Goal: Task Accomplishment & Management: Manage account settings

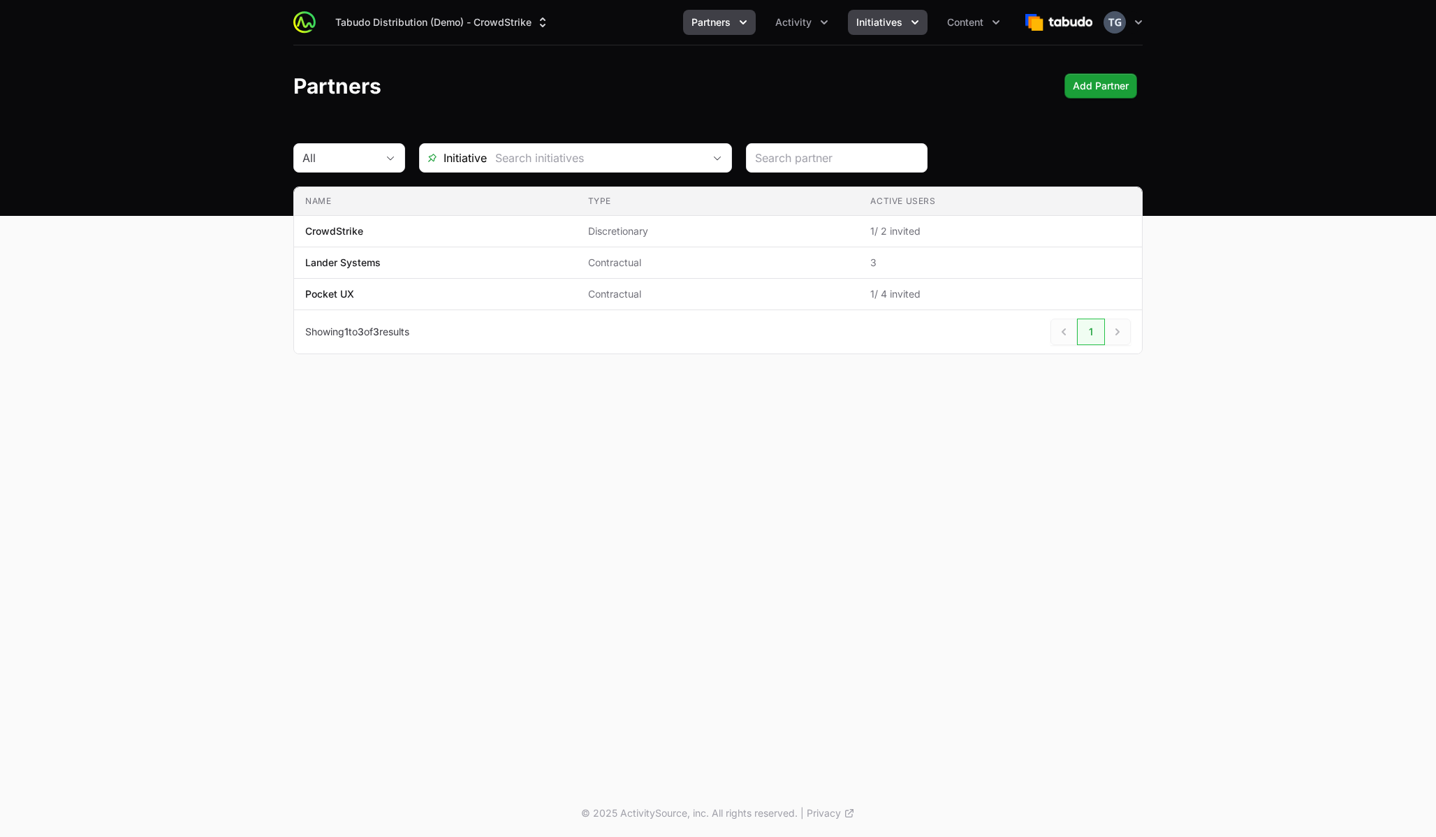
click at [877, 27] on span "Initiatives" at bounding box center [879, 22] width 46 height 14
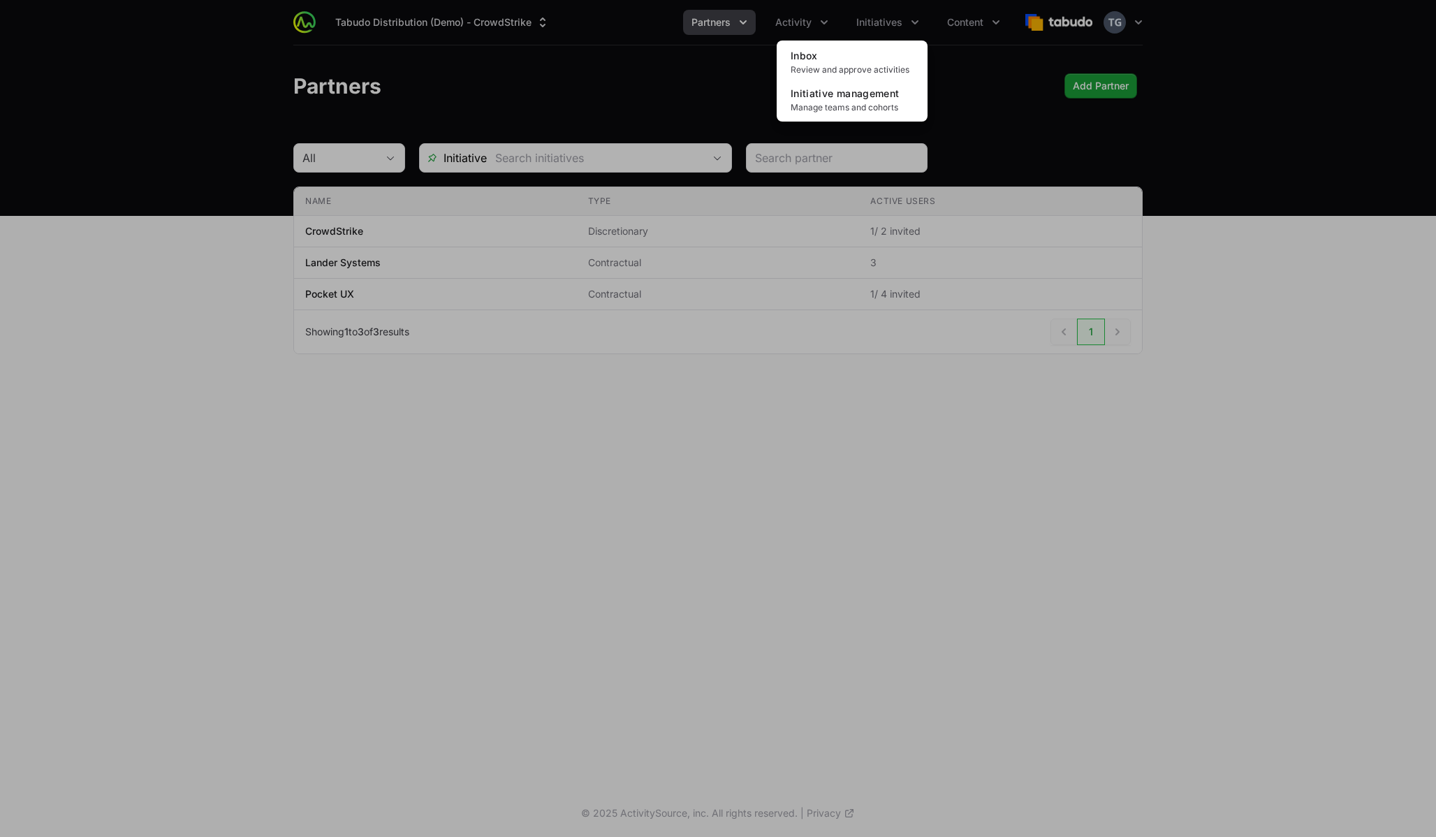
click at [747, 16] on div "Initiatives menu" at bounding box center [718, 418] width 1436 height 837
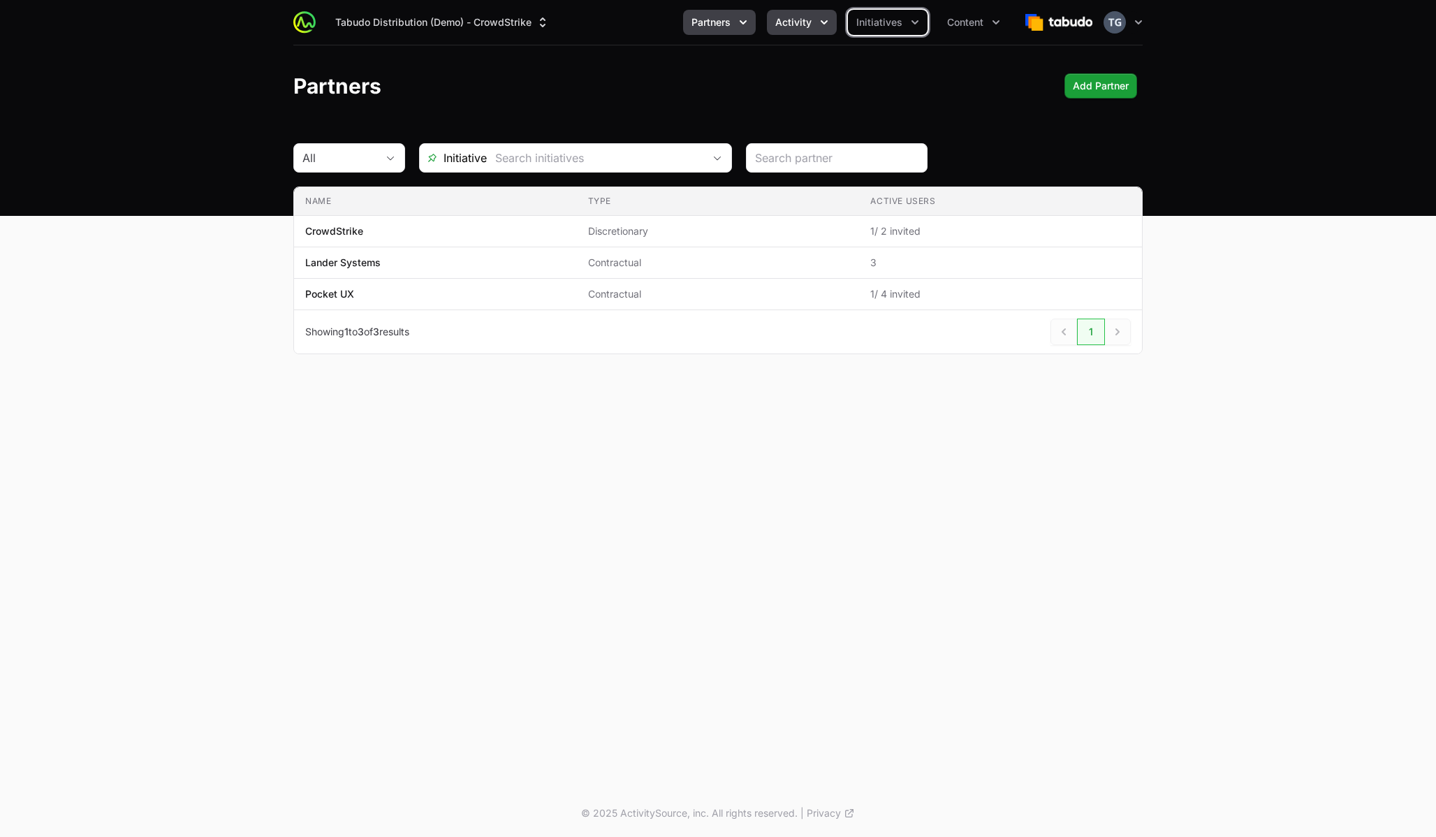
click at [794, 20] on span "Activity" at bounding box center [793, 22] width 36 height 14
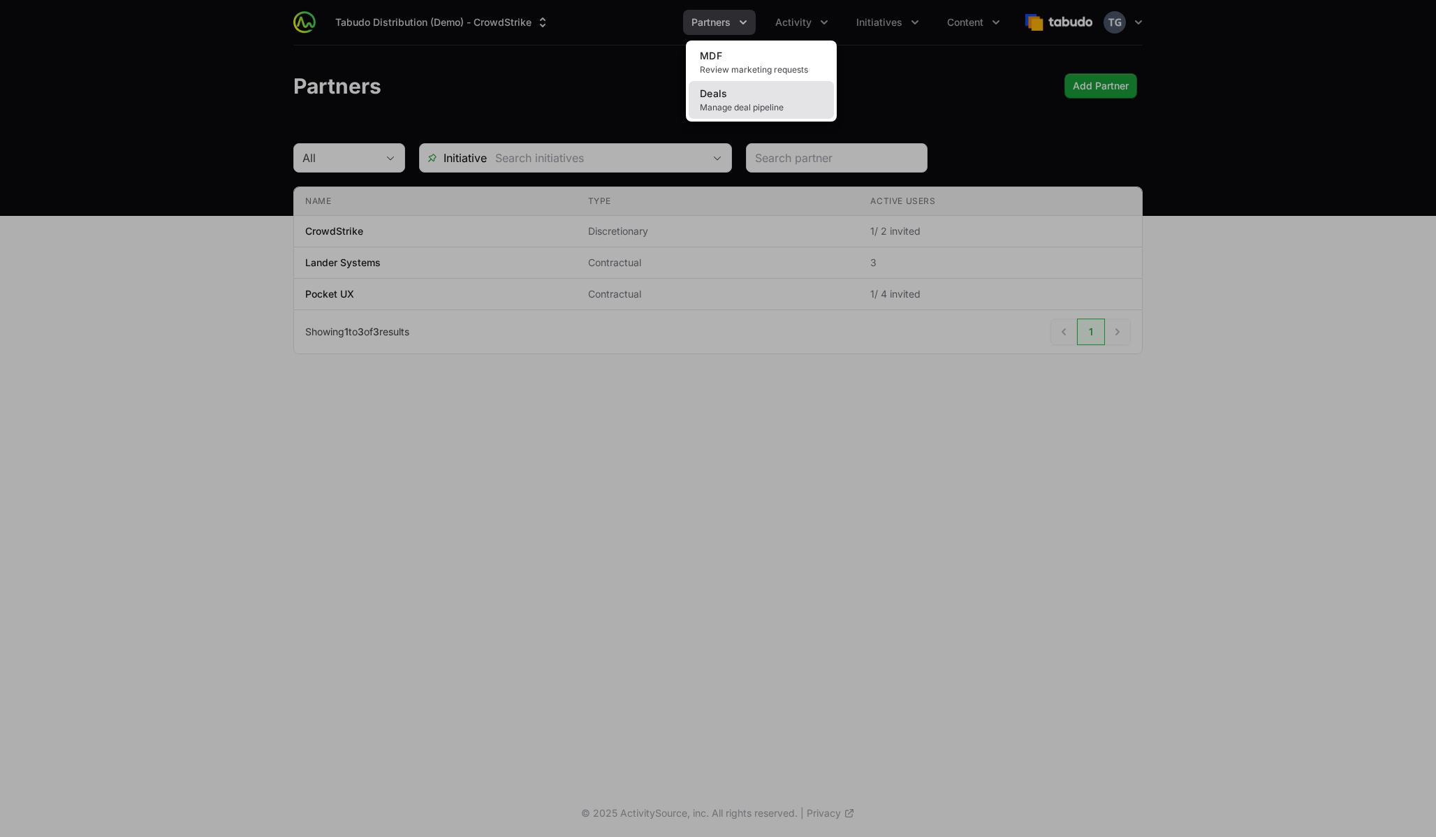
click at [787, 108] on span "Manage deal pipeline" at bounding box center [761, 107] width 123 height 11
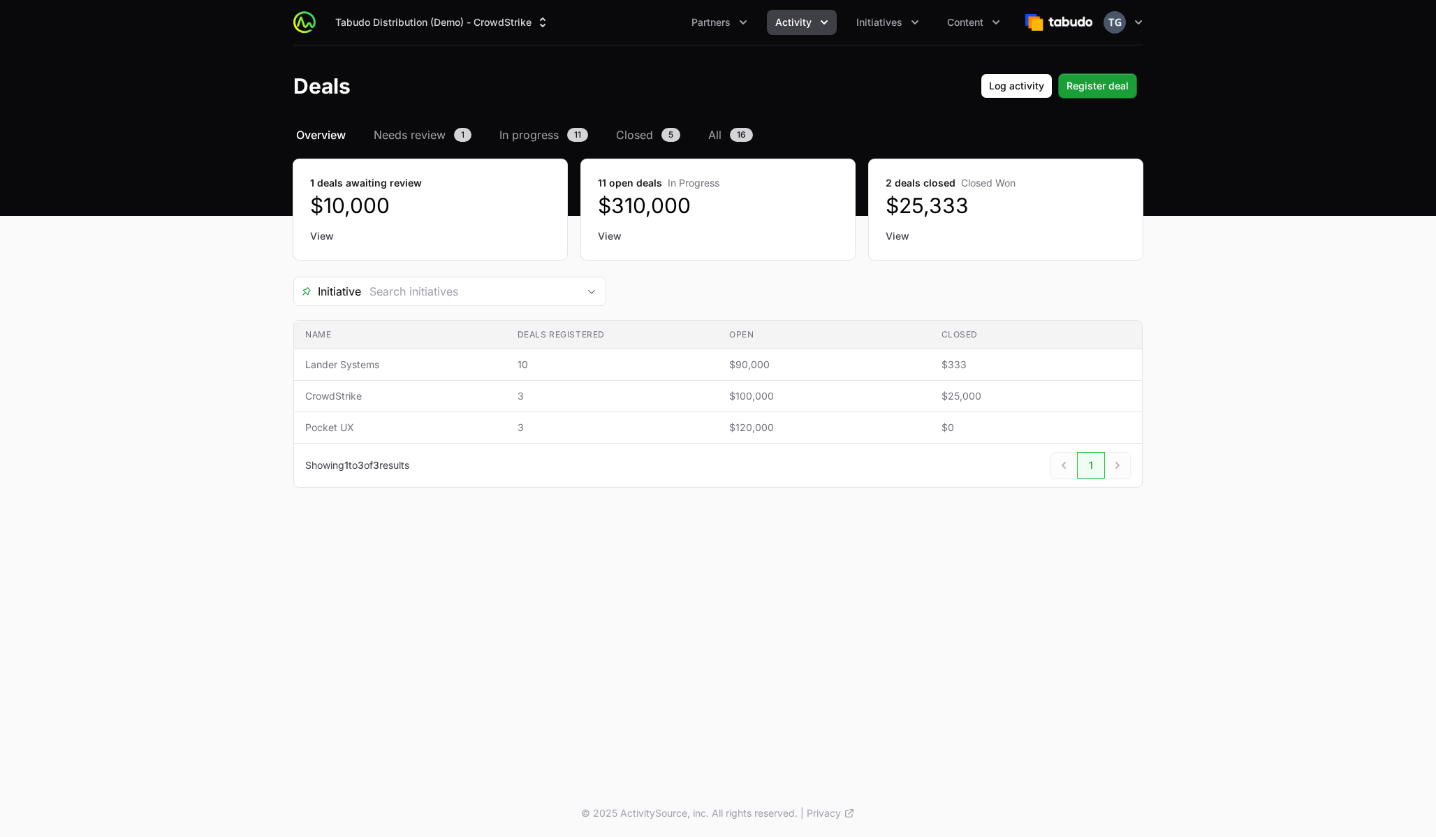
click at [791, 24] on span "Activity" at bounding box center [793, 22] width 36 height 14
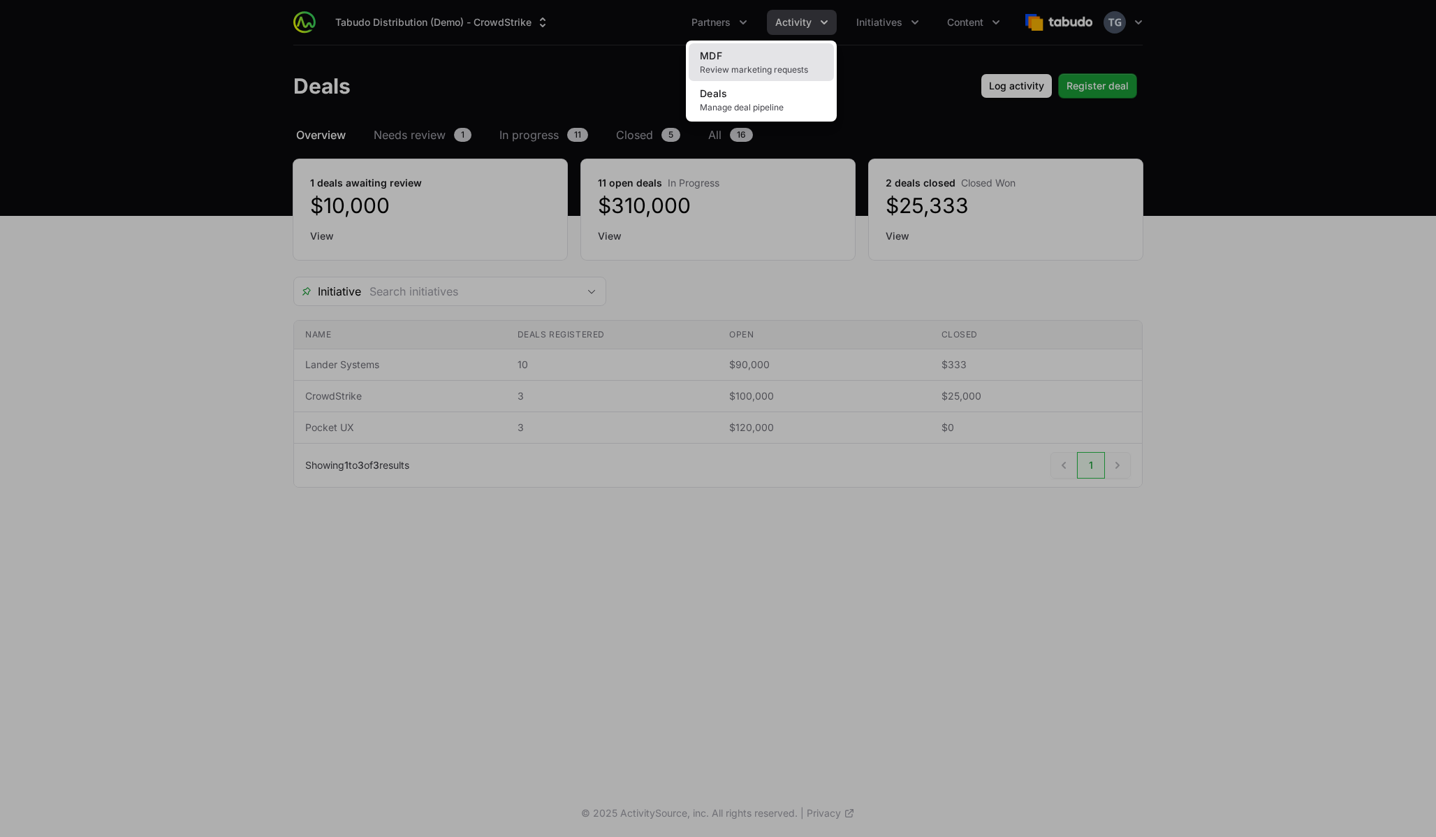
click at [759, 66] on span "Review marketing requests" at bounding box center [761, 69] width 123 height 11
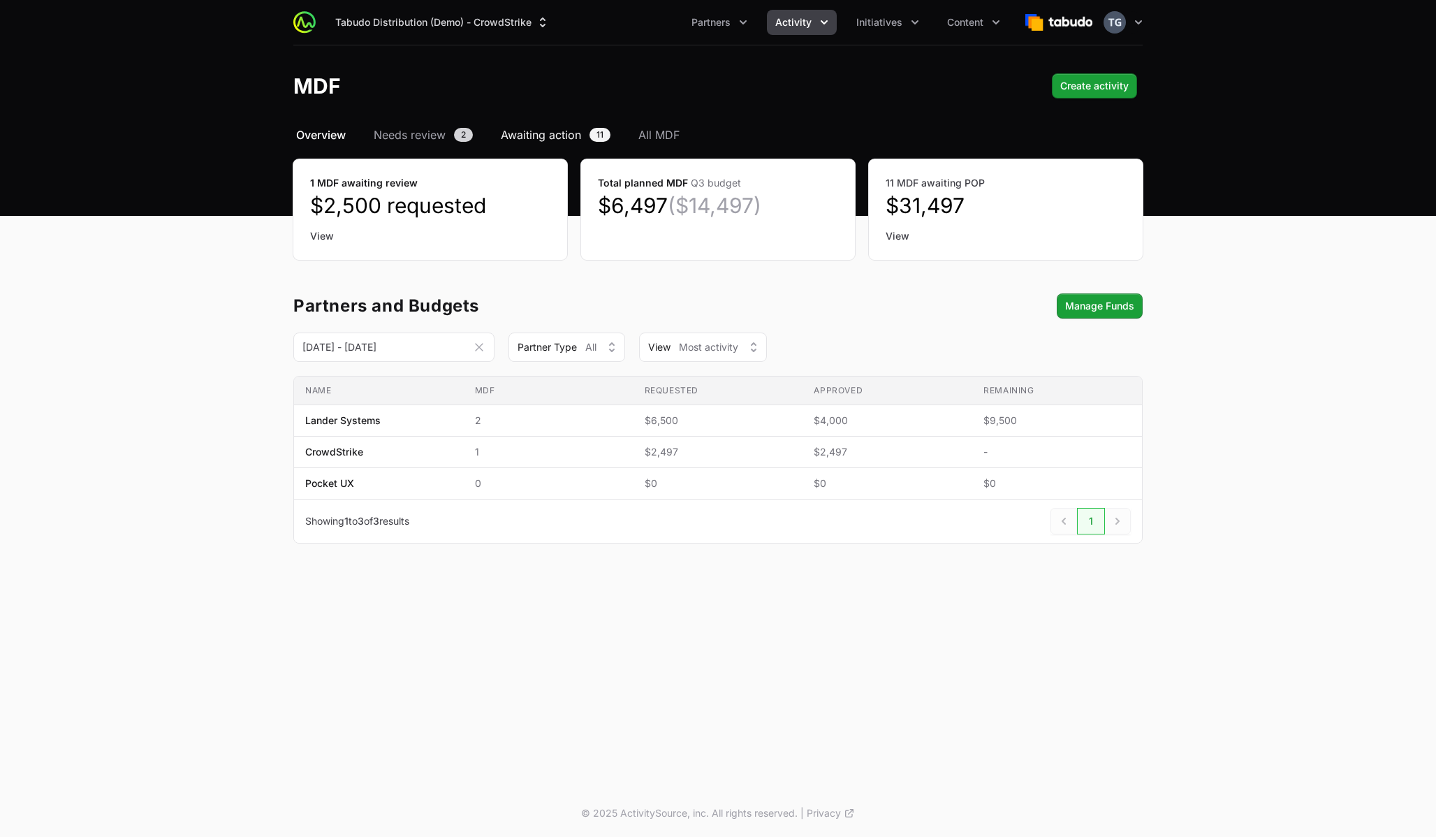
click at [536, 142] on span "Awaiting action" at bounding box center [541, 134] width 80 height 17
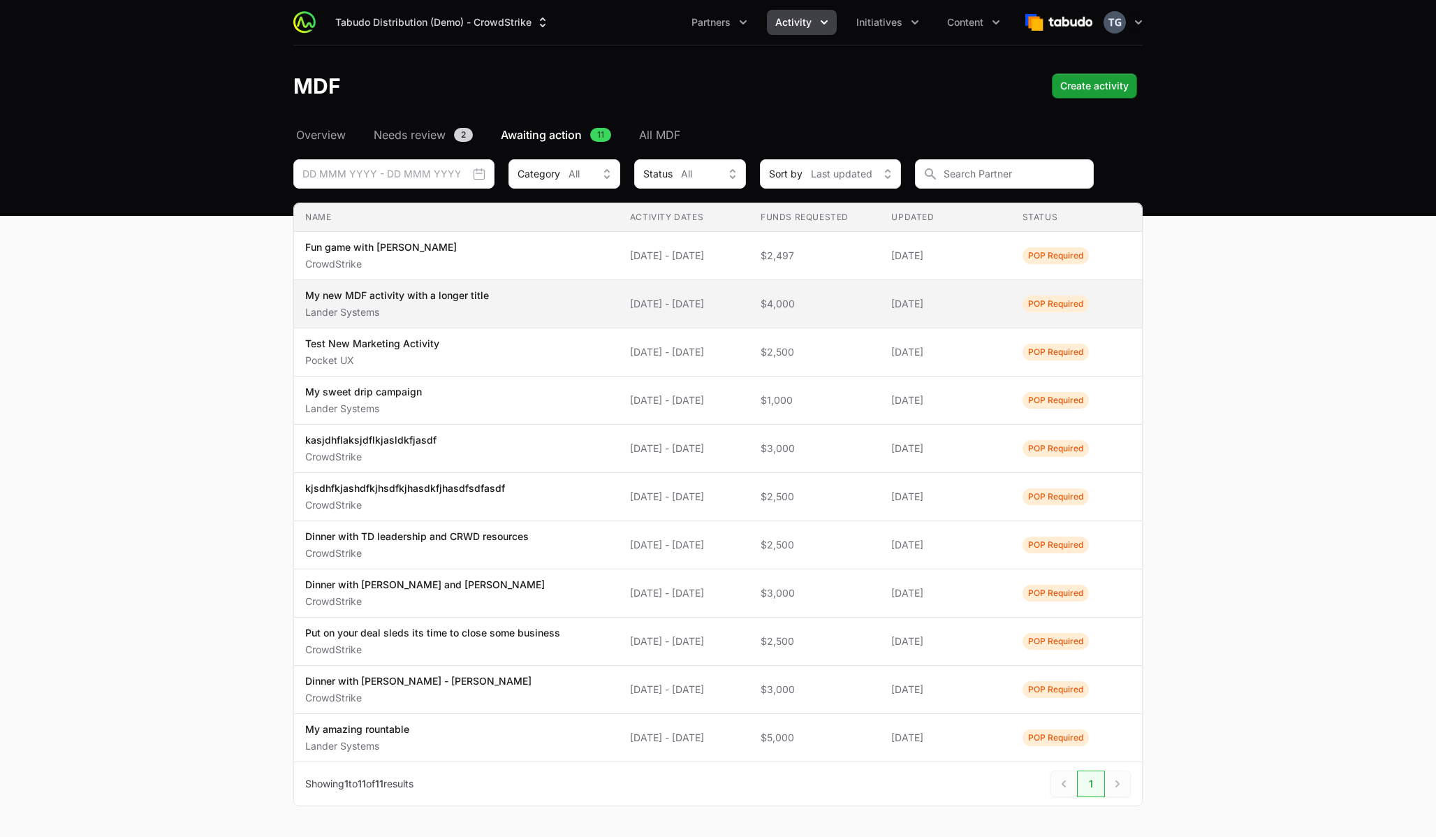
click at [533, 327] on td "Name My new MDF activity with a longer title Lander Systems" at bounding box center [456, 304] width 325 height 48
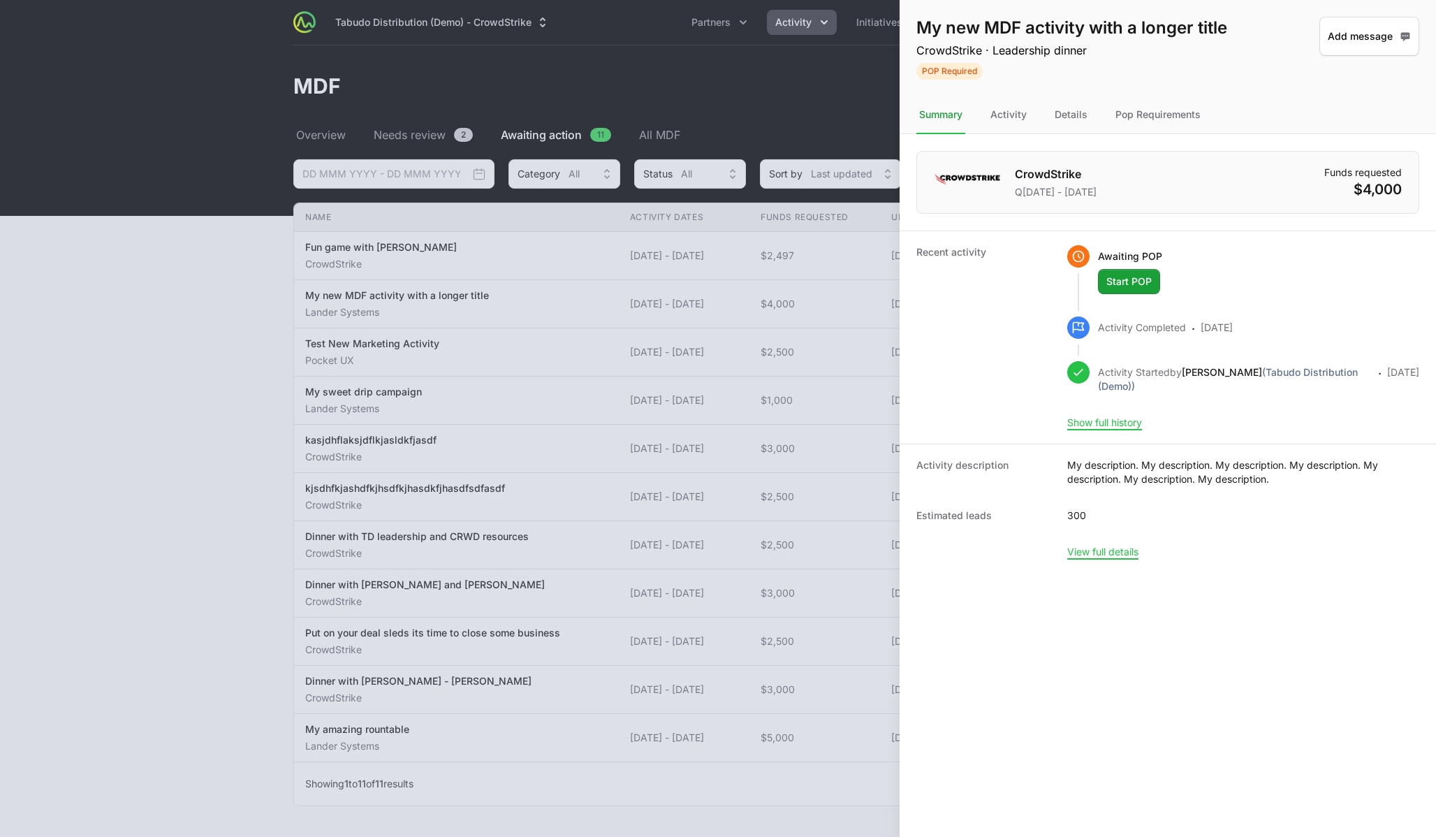
click at [525, 311] on div at bounding box center [718, 418] width 1436 height 837
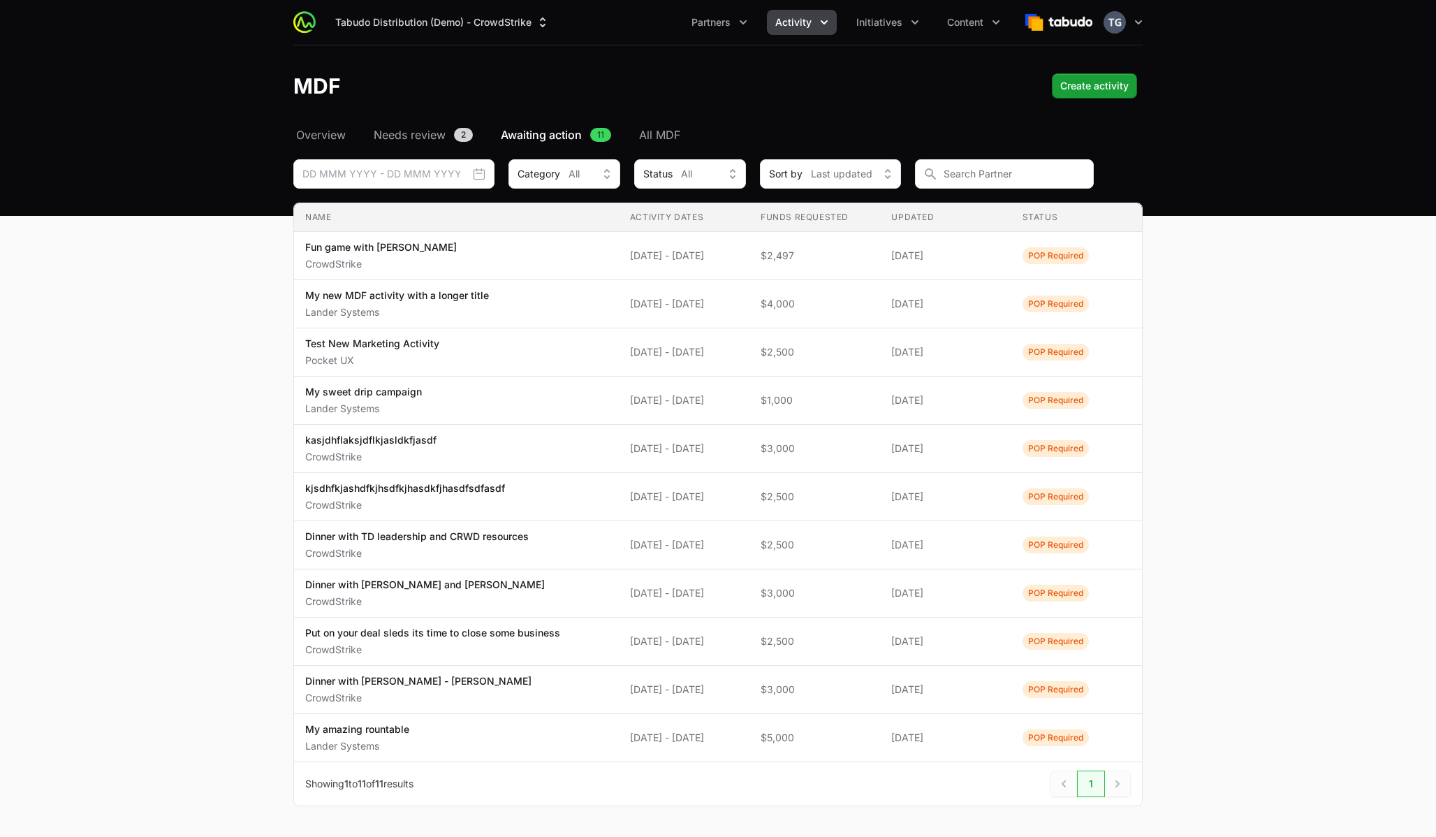
click at [277, 147] on div "Select a tab Overview Needs review Awaiting action All MDF Overview Needs revie…" at bounding box center [718, 482] width 894 height 713
